Goal: Task Accomplishment & Management: Manage account settings

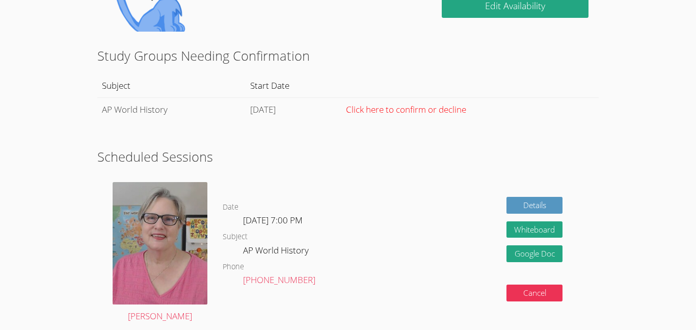
scroll to position [134, 0]
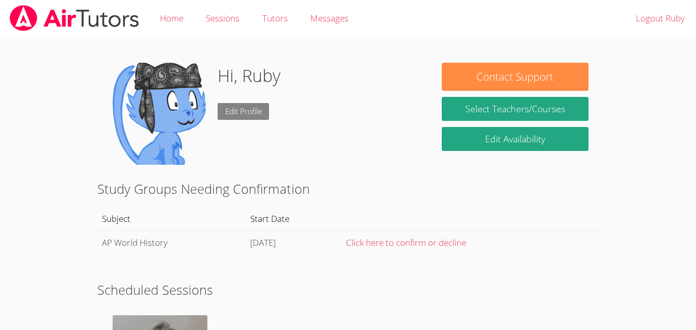
click at [250, 112] on link "Edit Profile" at bounding box center [244, 111] width 52 height 17
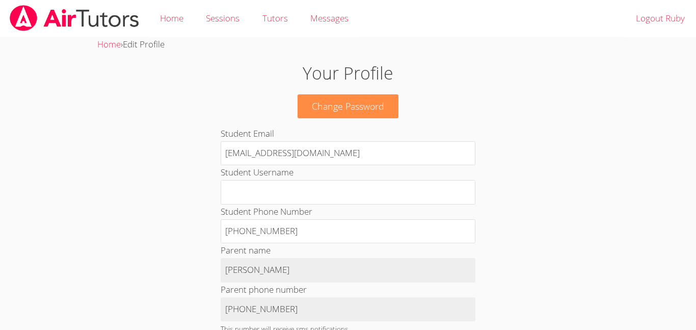
click at [80, 14] on img at bounding box center [74, 18] width 131 height 26
